Goal: Information Seeking & Learning: Learn about a topic

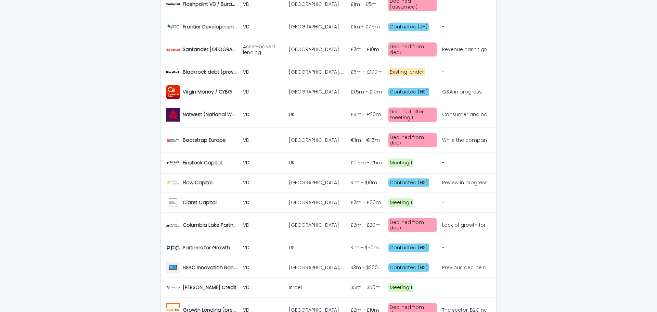
scroll to position [171, 0]
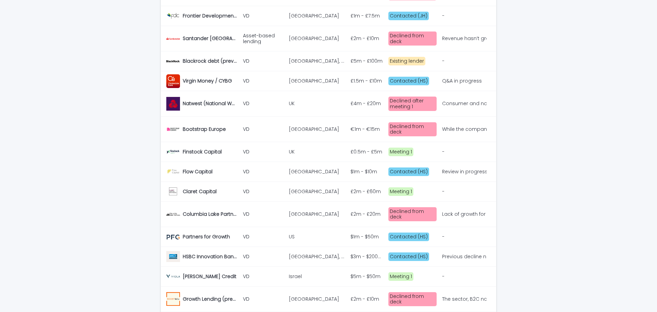
click at [452, 103] on div "Consumer and no growth too difficult" at bounding box center [463, 104] width 43 height 6
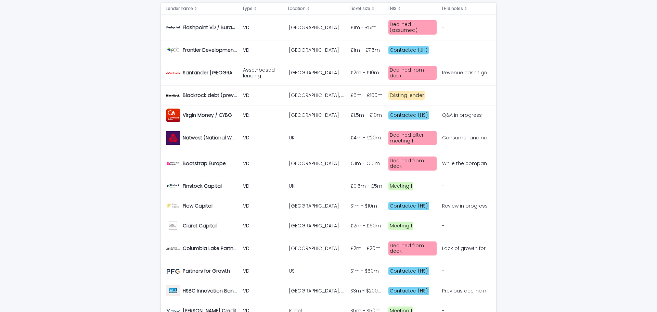
scroll to position [171, 0]
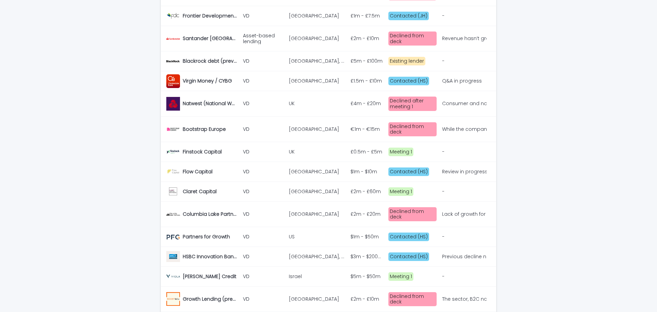
click at [458, 126] on div "While the company certainly seems to be doing well compared to the competition,…" at bounding box center [463, 129] width 43 height 6
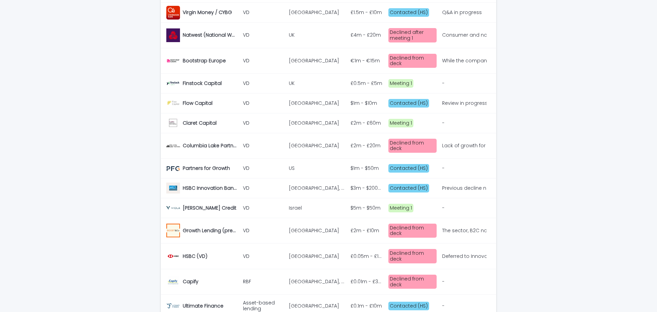
scroll to position [274, 0]
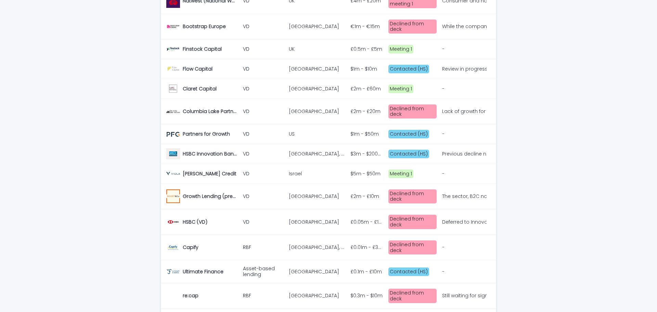
click at [455, 109] on div "Lack of growth for consumer business. Secondary concern about refinancing a dir…" at bounding box center [463, 112] width 43 height 6
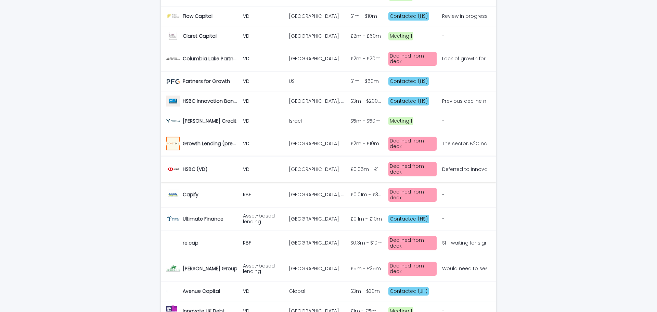
scroll to position [342, 0]
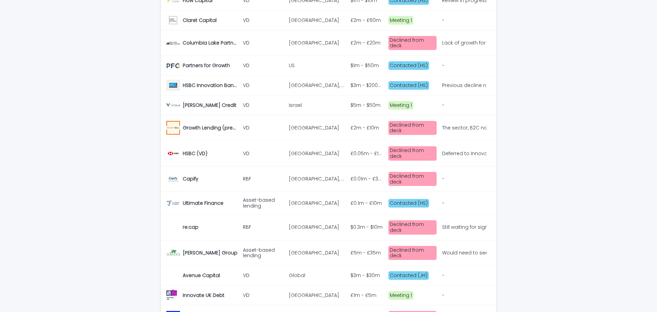
click at [457, 124] on p "The sector, B2C nature and ongoing loss-making position make it too much of a s…" at bounding box center [464, 127] width 45 height 7
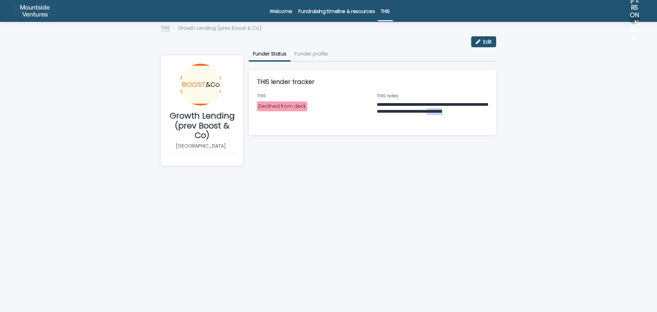
drag, startPoint x: 394, startPoint y: 118, endPoint x: 422, endPoint y: 119, distance: 28.1
click at [422, 119] on p "**********" at bounding box center [433, 111] width 112 height 21
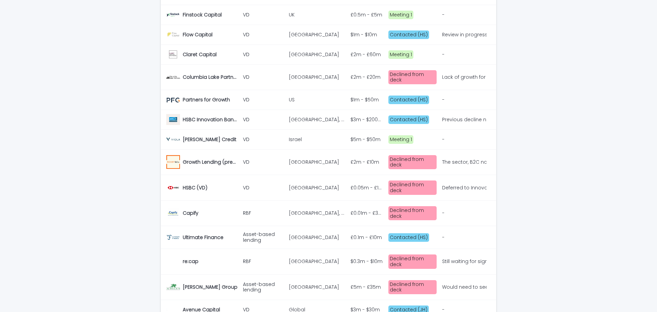
scroll to position [342, 0]
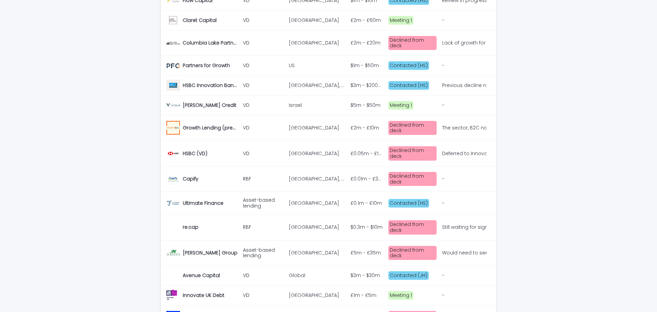
click at [448, 151] on div "Deferred to Innovation bank" at bounding box center [463, 154] width 43 height 6
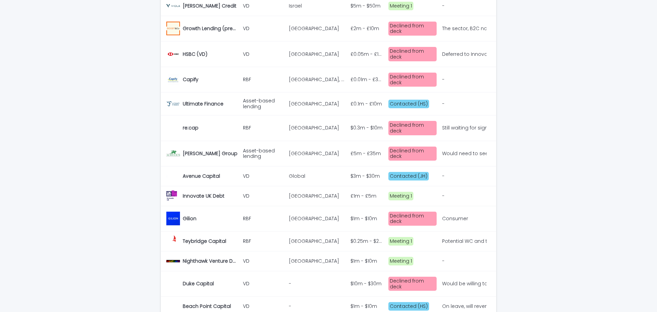
scroll to position [445, 0]
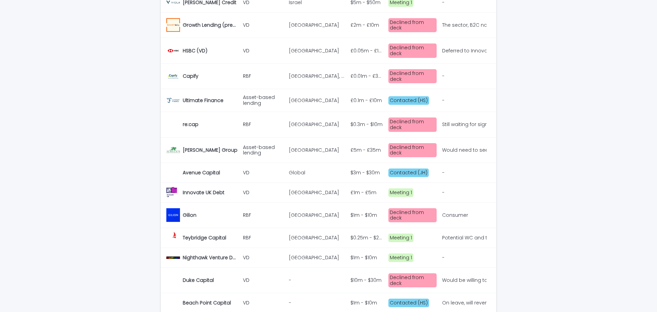
click at [465, 122] on div "Still waiting for signoff on B2C - later this year" at bounding box center [463, 125] width 43 height 6
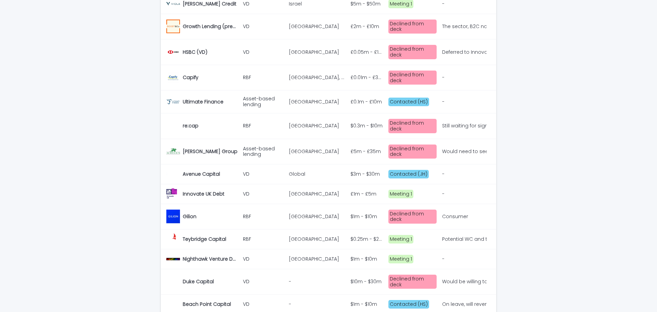
scroll to position [445, 0]
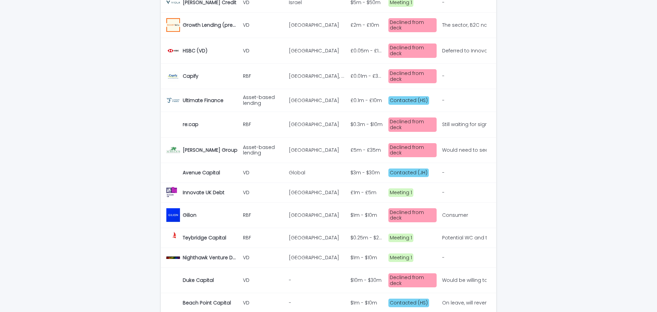
click at [451, 147] on div "Would need to see some profitability" at bounding box center [463, 150] width 43 height 6
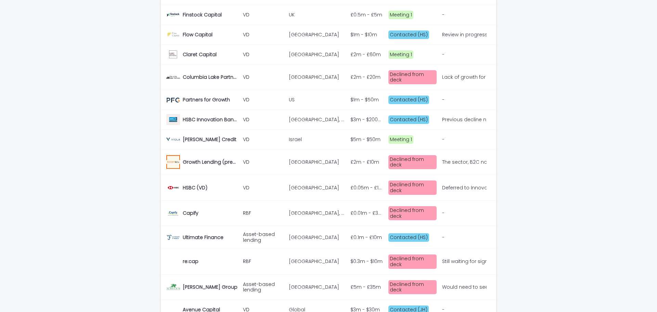
scroll to position [453, 0]
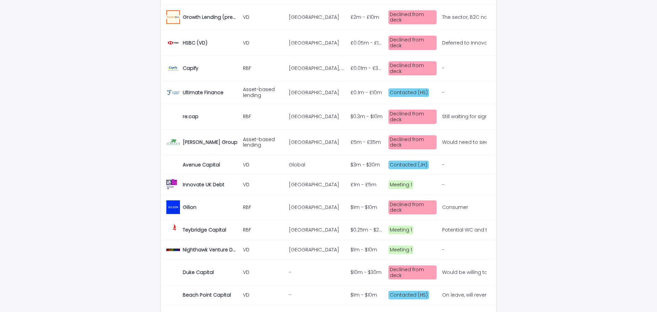
click at [468, 227] on div "Potential WC and term loan combo" at bounding box center [463, 230] width 43 height 6
